Goal: Task Accomplishment & Management: Use online tool/utility

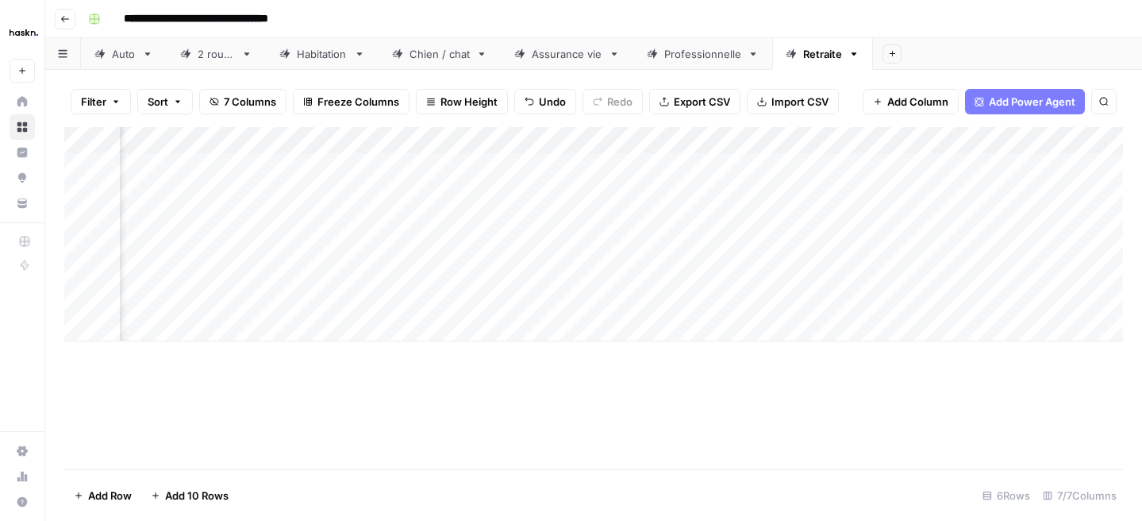
scroll to position [0, 159]
click at [597, 56] on div "Assurance vie" at bounding box center [567, 54] width 71 height 16
click at [146, 200] on div "Add Column" at bounding box center [593, 166] width 1059 height 79
click at [379, 191] on div "Add Column" at bounding box center [593, 180] width 1059 height 106
drag, startPoint x: 261, startPoint y: 135, endPoint x: 175, endPoint y: 131, distance: 86.6
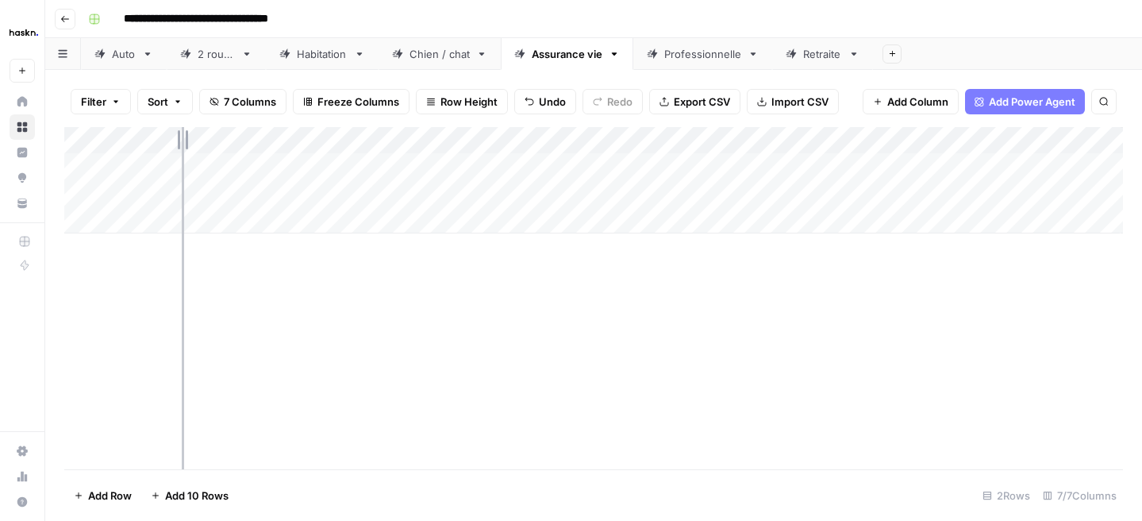
click at [175, 131] on div "Add Column" at bounding box center [593, 180] width 1059 height 106
click at [177, 202] on div "Add Column" at bounding box center [593, 180] width 1059 height 106
type textarea "***"
click at [434, 313] on div "Add Column" at bounding box center [593, 298] width 1059 height 342
click at [183, 221] on div "Add Column" at bounding box center [593, 180] width 1059 height 106
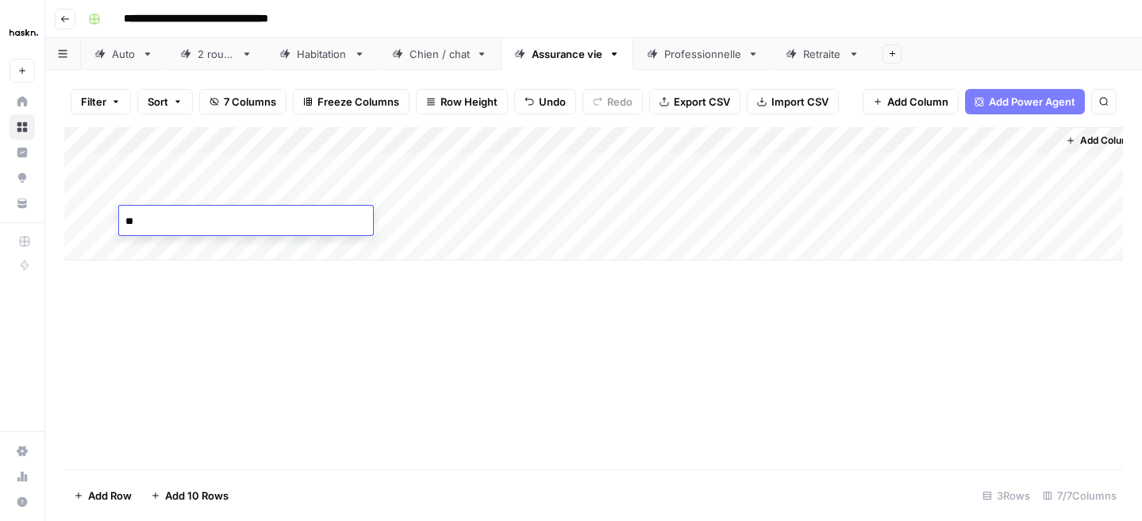
type textarea "***"
click at [242, 375] on div "Add Column" at bounding box center [593, 298] width 1059 height 342
click at [284, 214] on div "Add Column" at bounding box center [593, 193] width 1059 height 133
type textarea "**********"
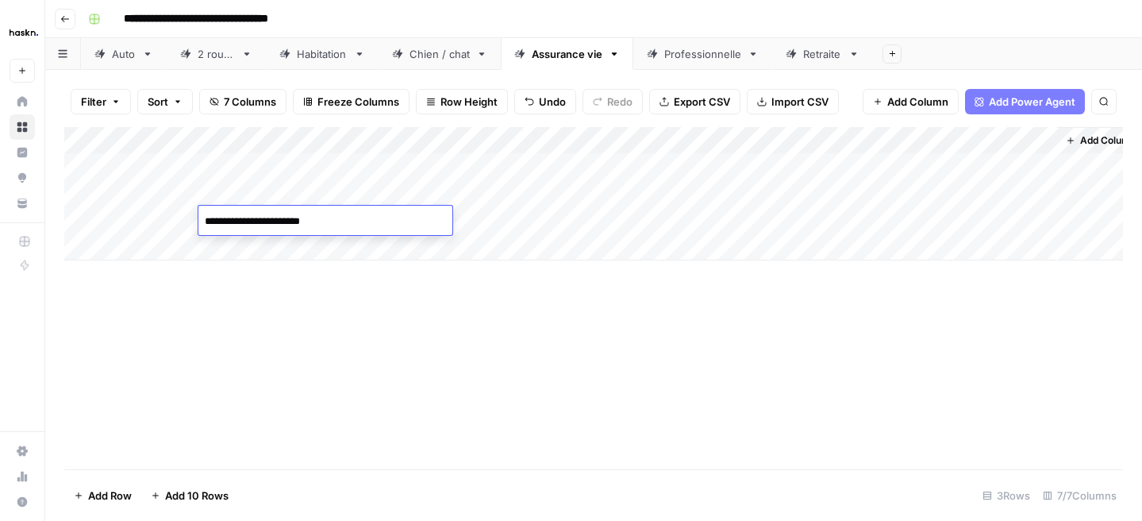
click at [251, 324] on div "Add Column" at bounding box center [593, 298] width 1059 height 342
click at [437, 222] on div "Add Column" at bounding box center [593, 193] width 1059 height 133
click at [437, 198] on div "Add Column" at bounding box center [593, 193] width 1059 height 133
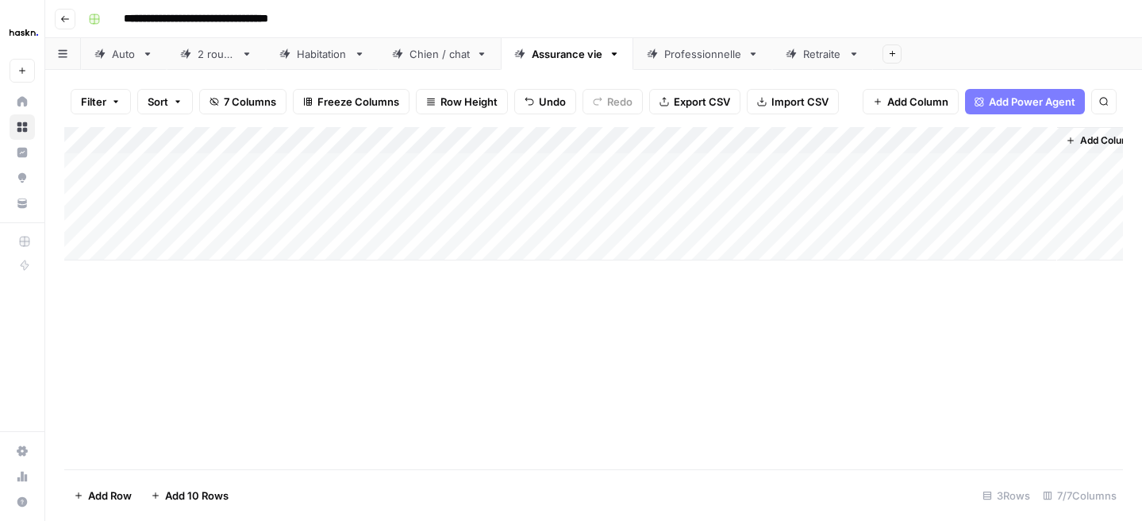
click at [596, 190] on div "Add Column" at bounding box center [593, 193] width 1059 height 133
type textarea "**********"
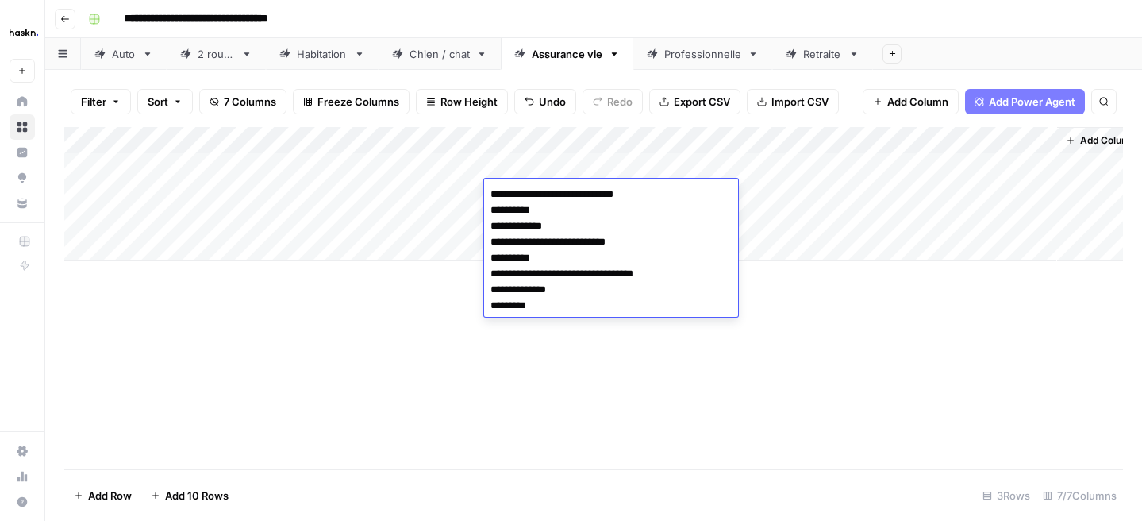
click at [428, 364] on div "Add Column" at bounding box center [593, 298] width 1059 height 342
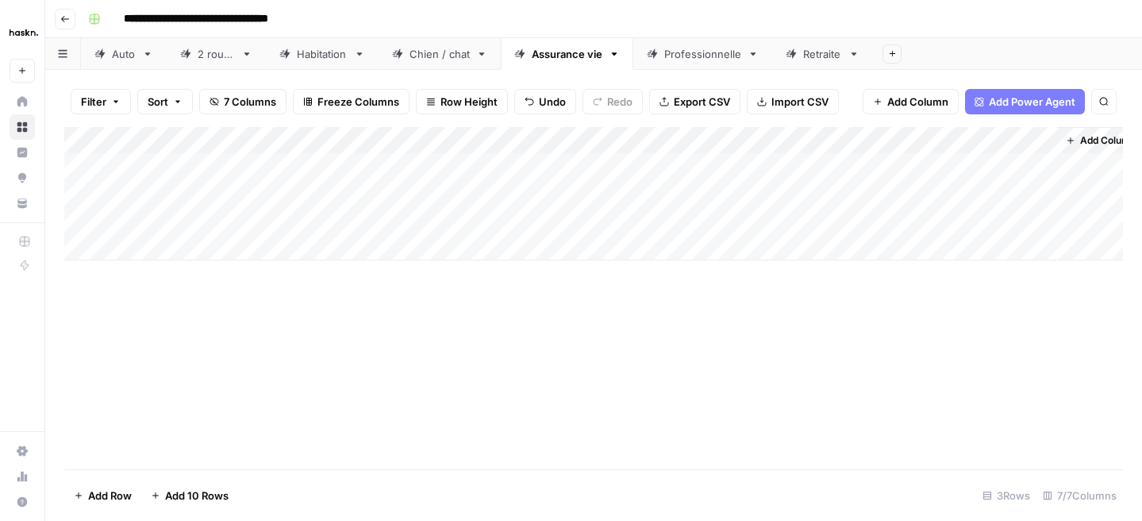
click at [835, 191] on div "Add Column" at bounding box center [593, 193] width 1059 height 133
click at [1039, 195] on div "Add Column" at bounding box center [593, 193] width 1059 height 133
click at [296, 193] on div "Add Column" at bounding box center [593, 193] width 1059 height 133
click at [545, 309] on div "Add Column" at bounding box center [593, 298] width 1059 height 342
